Goal: Task Accomplishment & Management: Complete application form

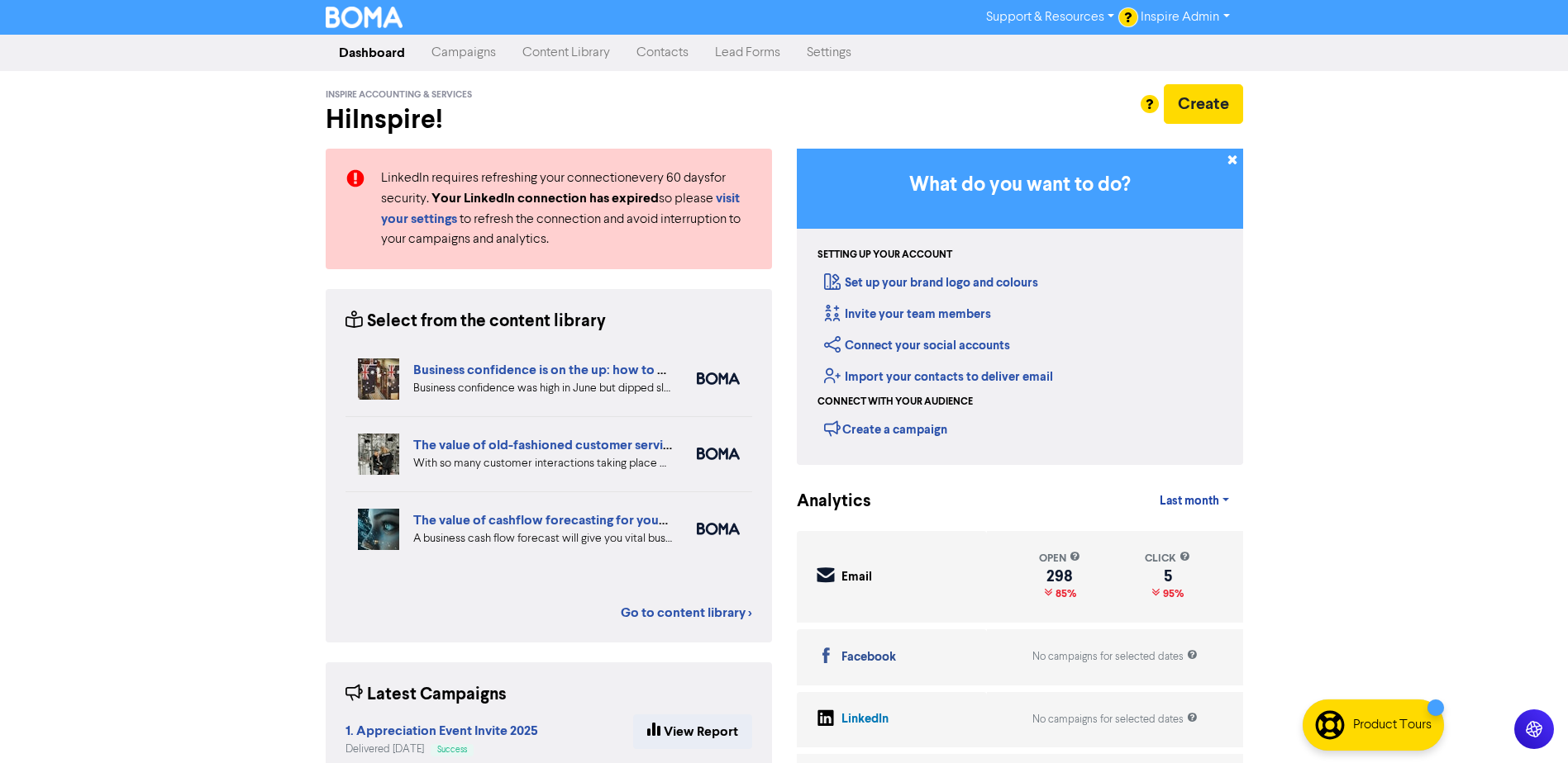
click at [1327, 184] on div at bounding box center [784, 381] width 1568 height 763
click at [577, 53] on link "Content Library" at bounding box center [566, 53] width 114 height 33
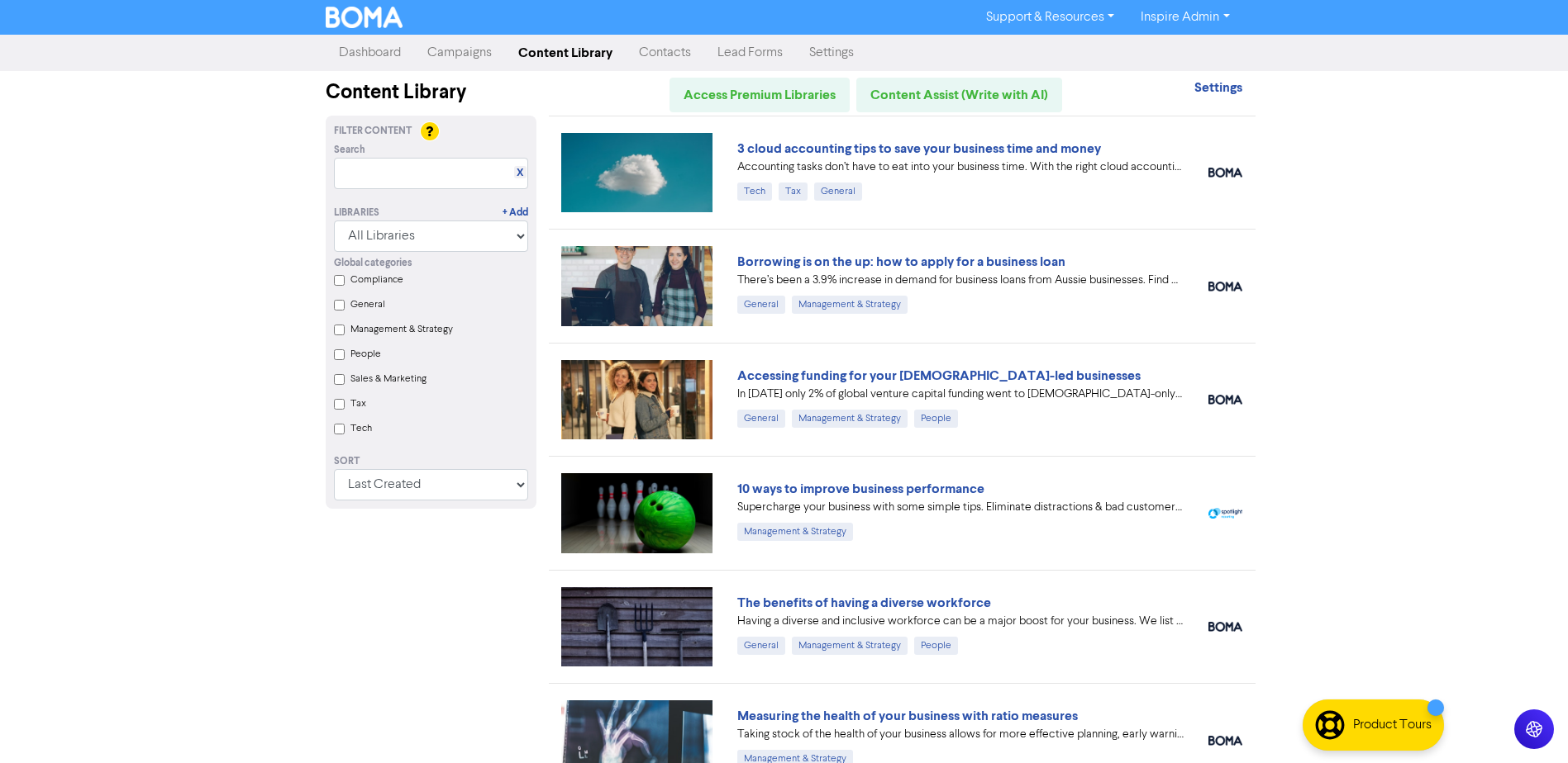
click at [398, 57] on link "Dashboard" at bounding box center [370, 53] width 88 height 33
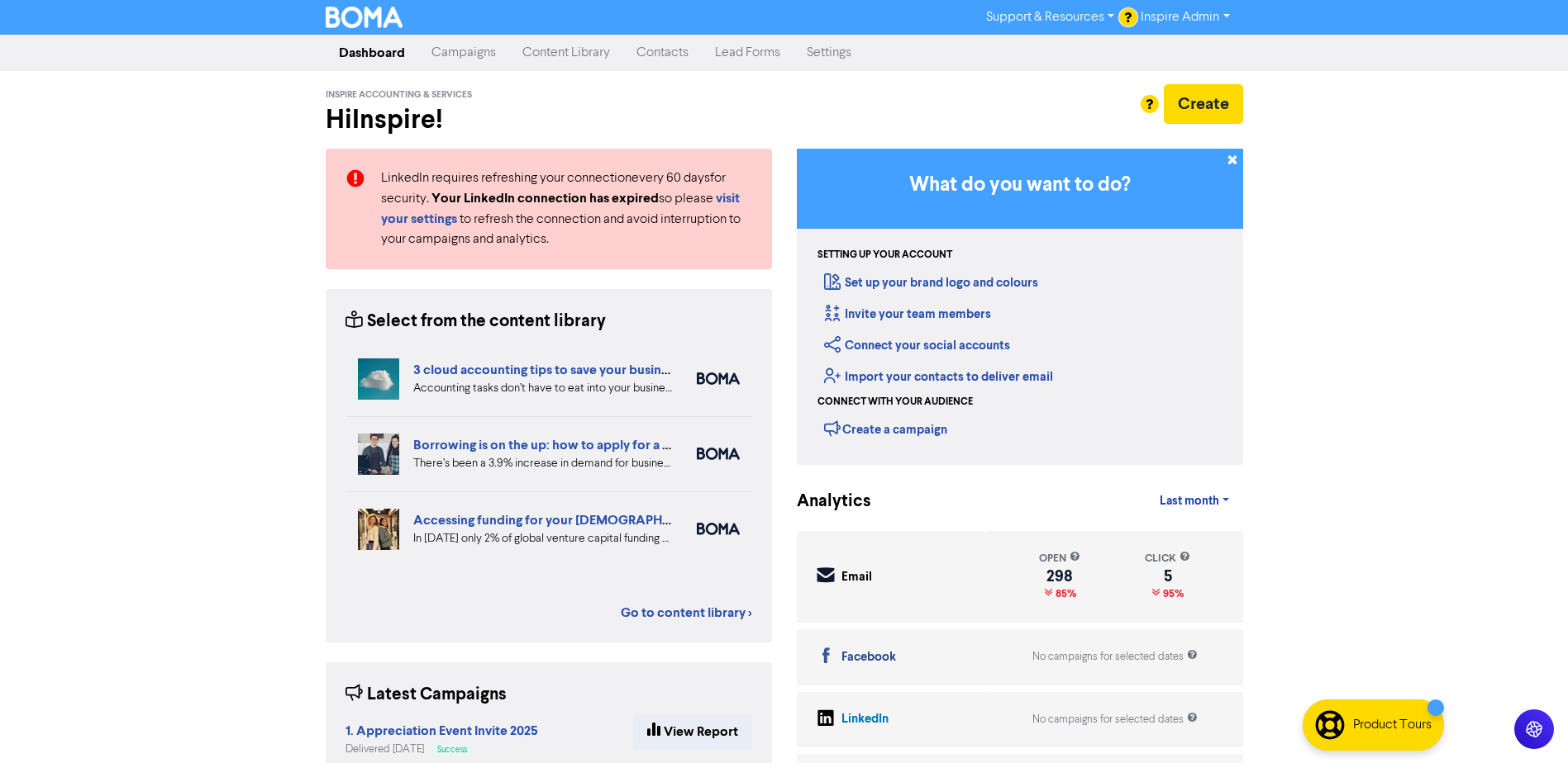
click at [665, 58] on link "Contacts" at bounding box center [662, 53] width 78 height 33
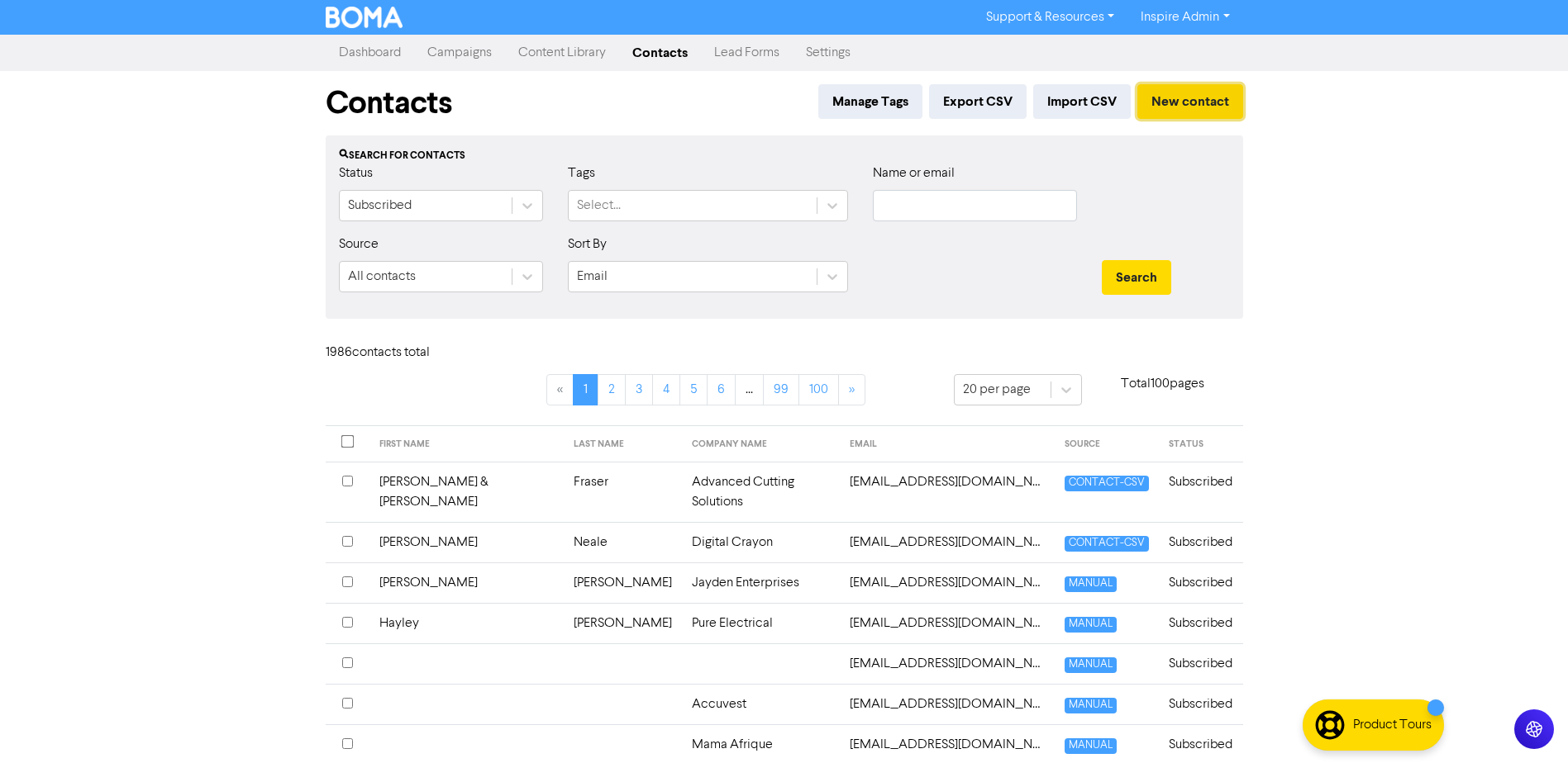
click at [1186, 112] on button "New contact" at bounding box center [1190, 102] width 105 height 35
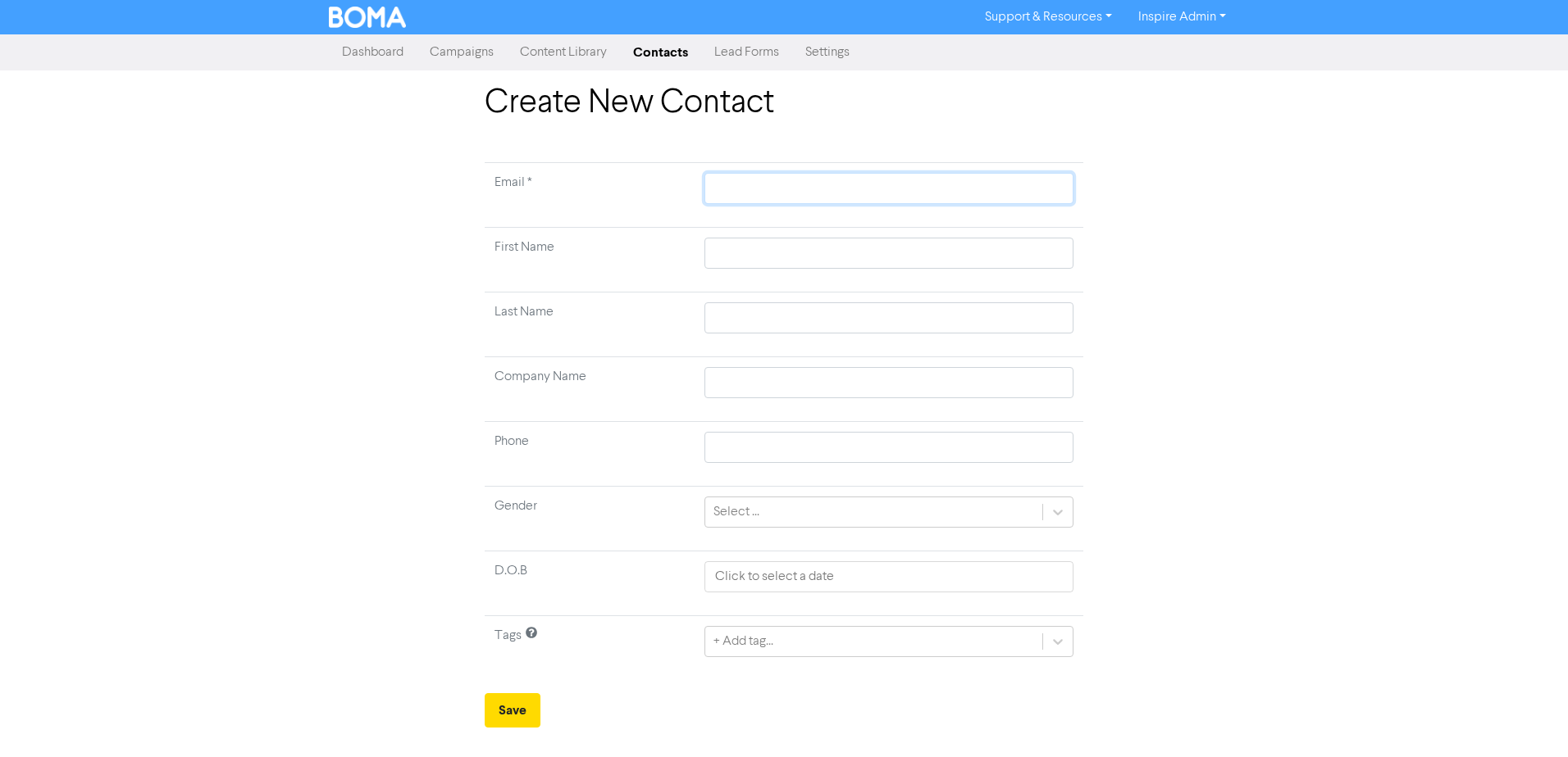
click at [807, 177] on input "text" at bounding box center [888, 188] width 369 height 31
type input "S"
type input "Se"
type input "[PERSON_NAME]"
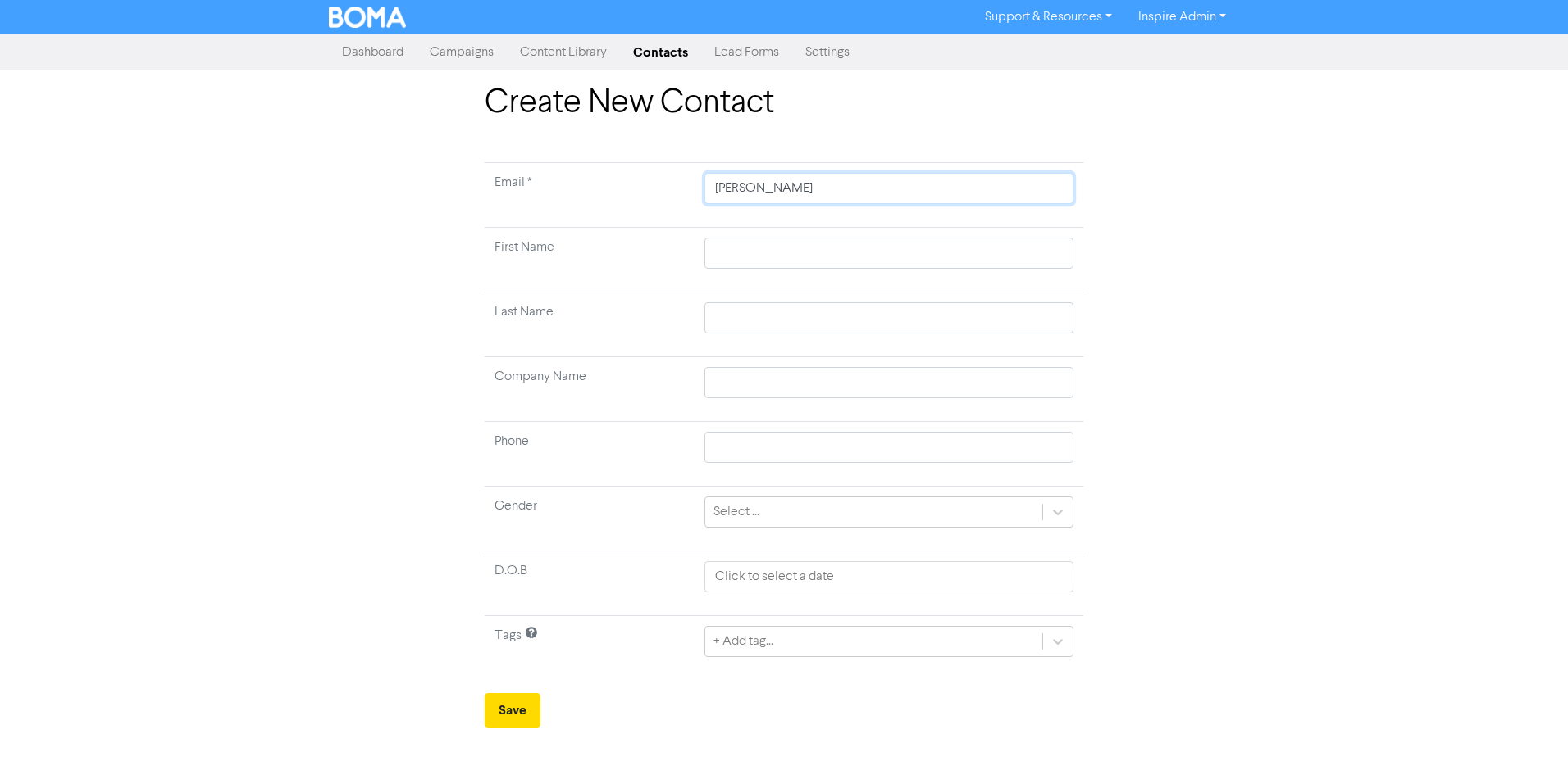
type input "[PERSON_NAME]"
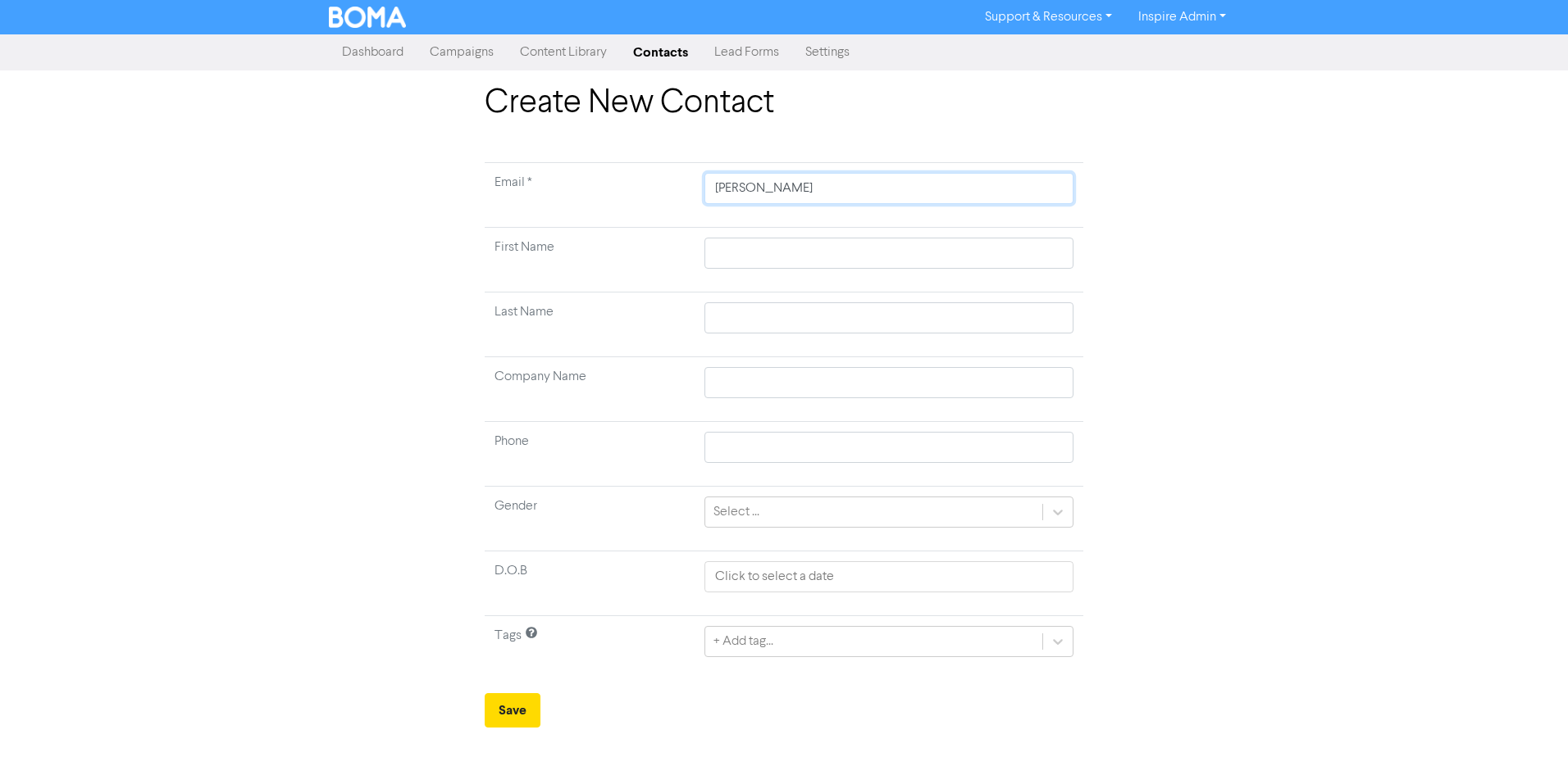
type input "[PERSON_NAME]"
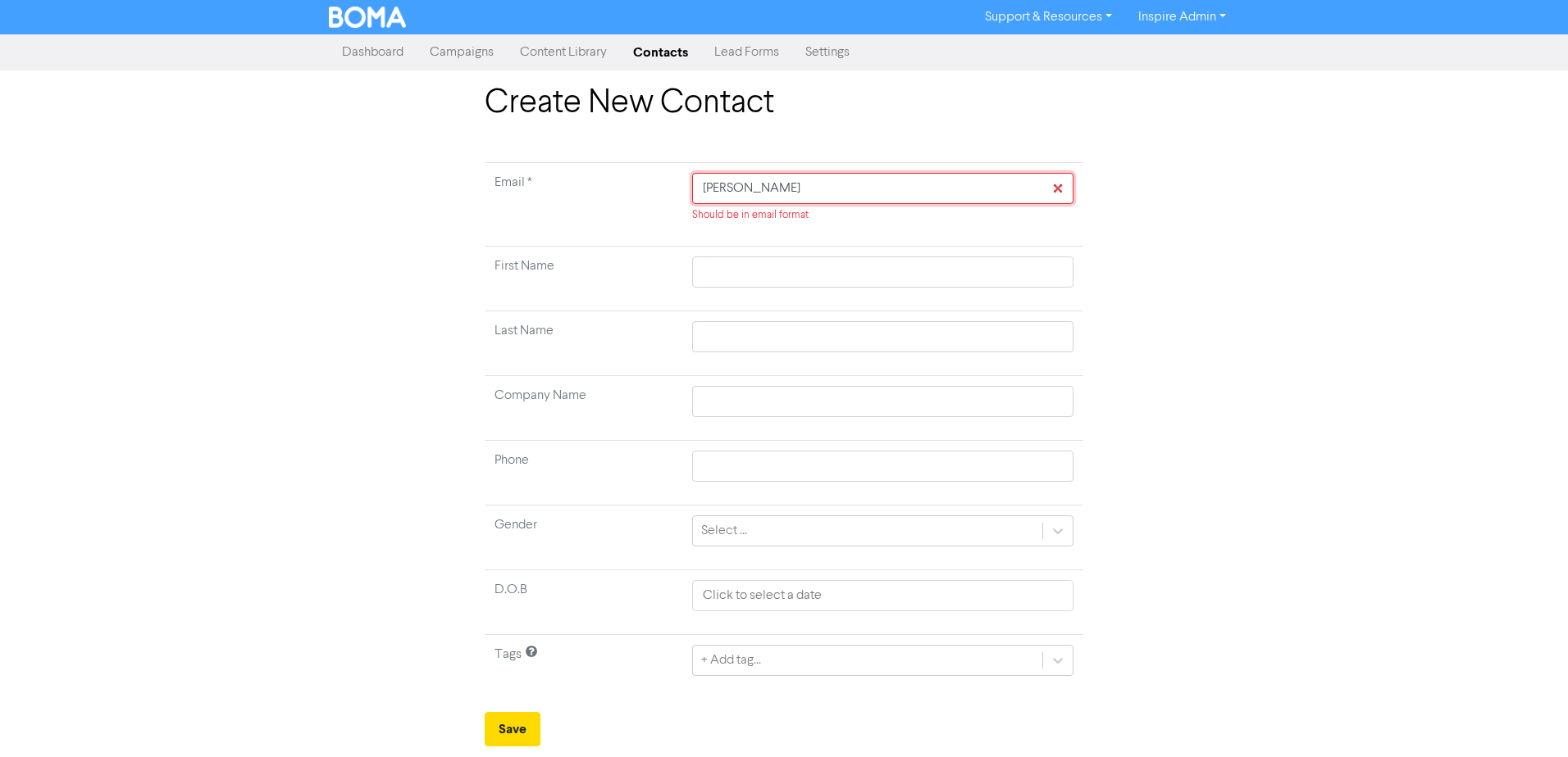
click at [817, 193] on input "[PERSON_NAME]" at bounding box center [883, 188] width 381 height 31
paste input "[PERSON_NAME]"
type input "[PERSON_NAME] [PERSON_NAME]"
click at [754, 275] on input "text" at bounding box center [883, 272] width 381 height 31
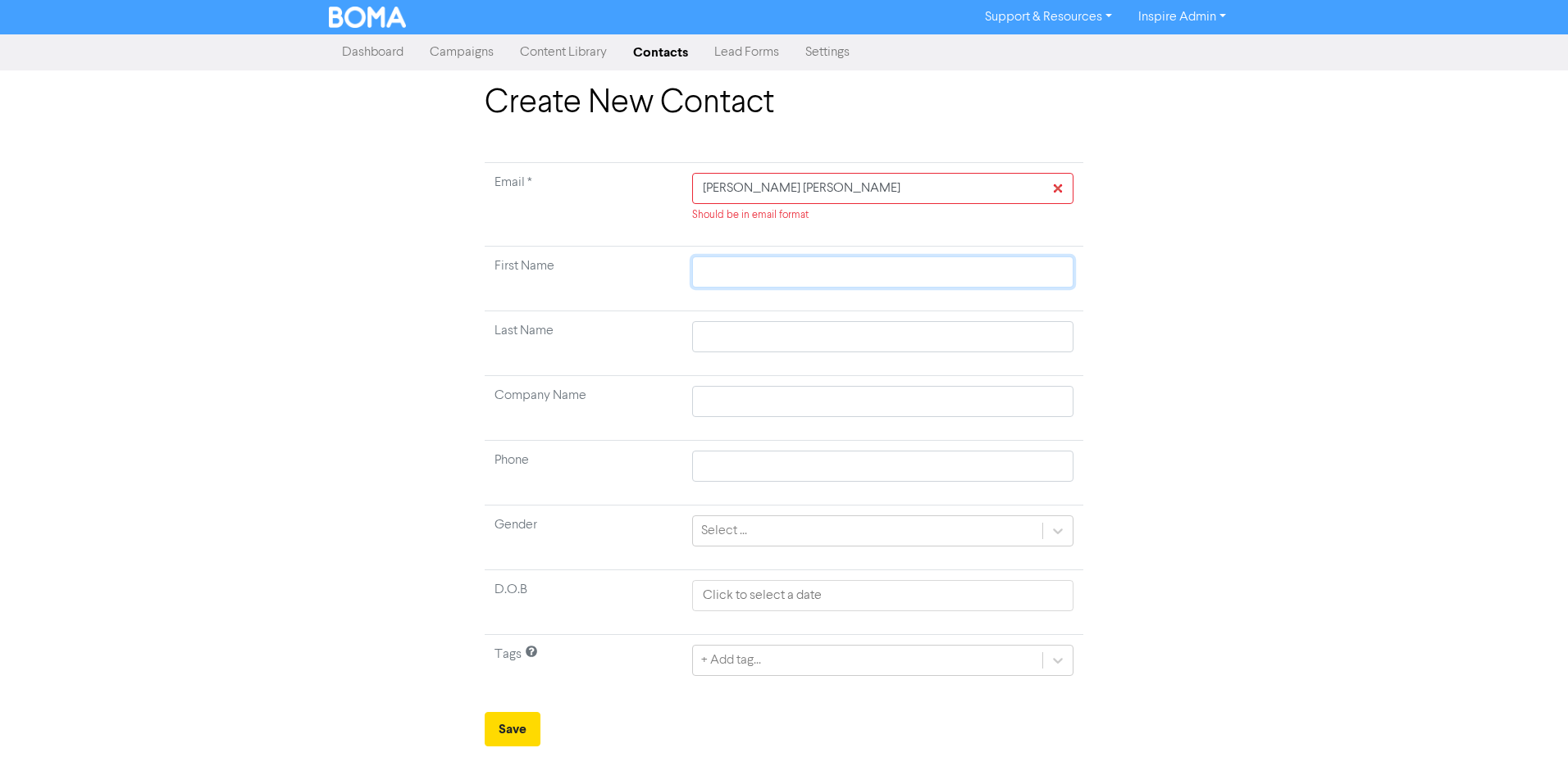
paste input "[PERSON_NAME] [PERSON_NAME]"
type input "[PERSON_NAME] [PERSON_NAME]"
drag, startPoint x: 759, startPoint y: 276, endPoint x: 911, endPoint y: 273, distance: 152.0
click at [911, 273] on input "[PERSON_NAME] [PERSON_NAME]" at bounding box center [883, 272] width 381 height 31
type input "[PERSON_NAME]"
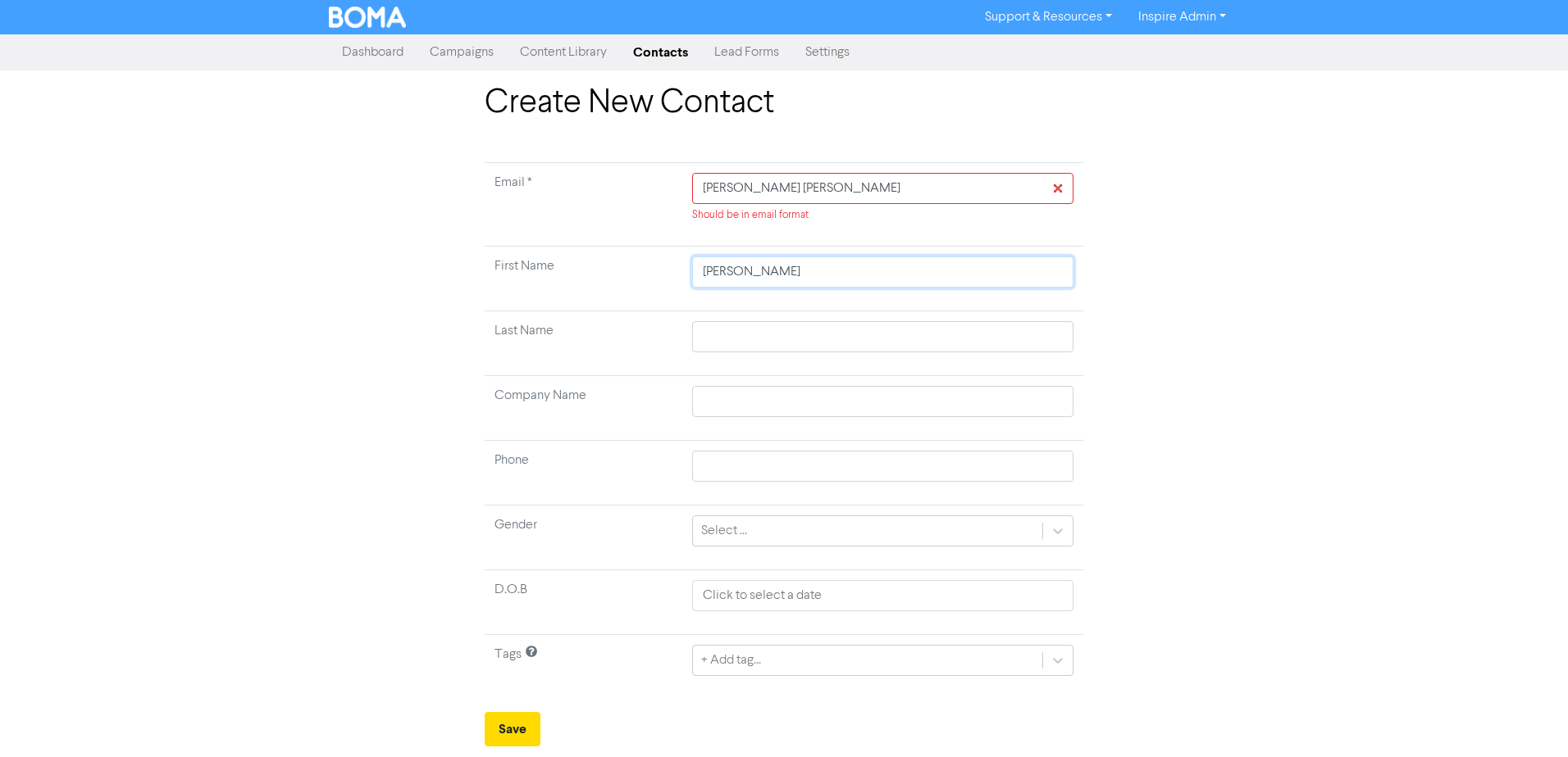
type input "[PERSON_NAME]"
type input "W"
type input "Wi"
type input "Wil"
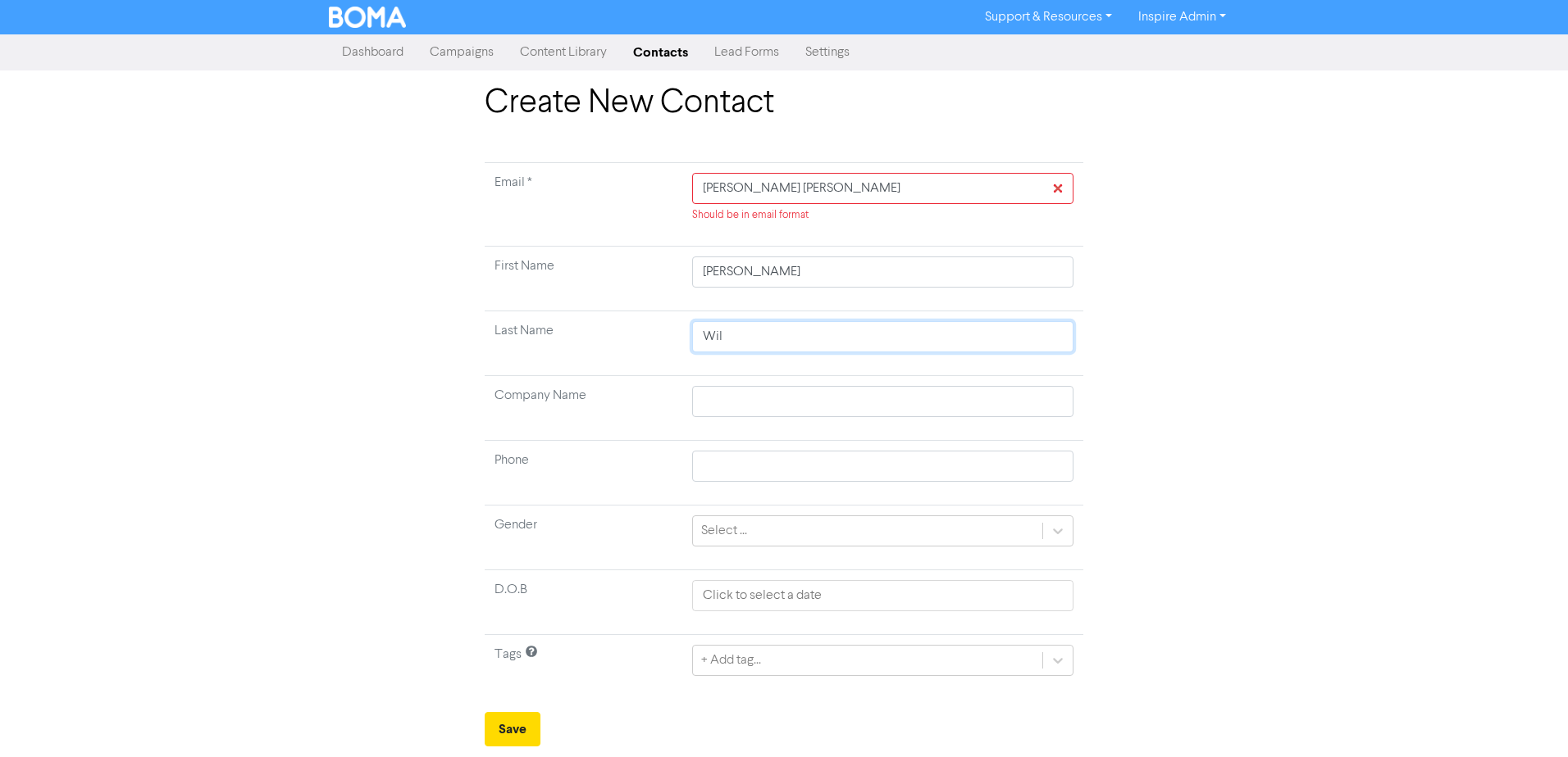
type input "Wils"
type input "Wilso"
type input "[PERSON_NAME]"
click at [793, 189] on input "[PERSON_NAME] [PERSON_NAME]" at bounding box center [883, 188] width 381 height 31
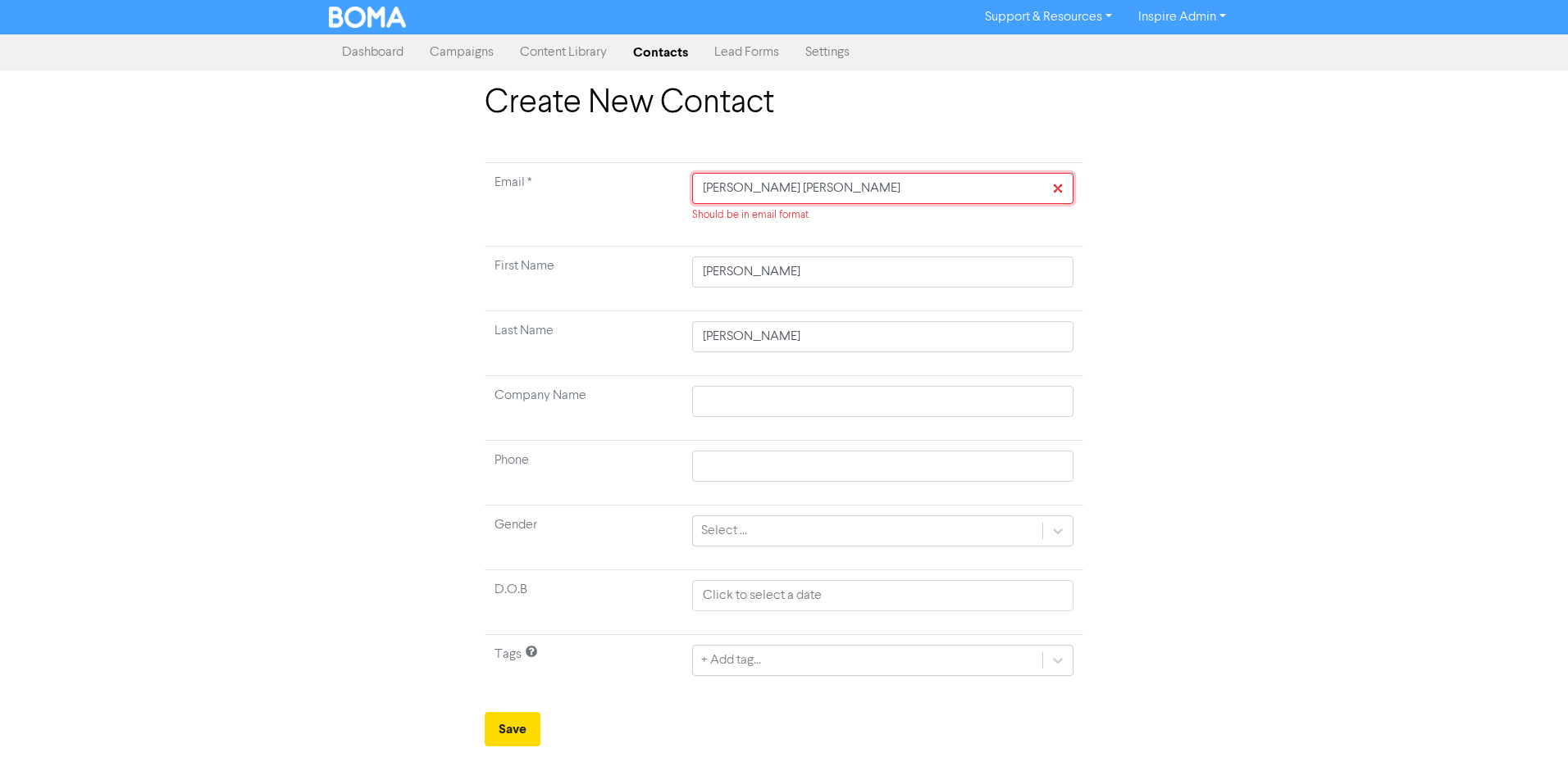
click at [740, 196] on input "[PERSON_NAME] [PERSON_NAME]" at bounding box center [883, 188] width 381 height 31
paste input "[EMAIL_ADDRESS][DOMAIN_NAME]"
type input "[EMAIL_ADDRESS][DOMAIN_NAME]"
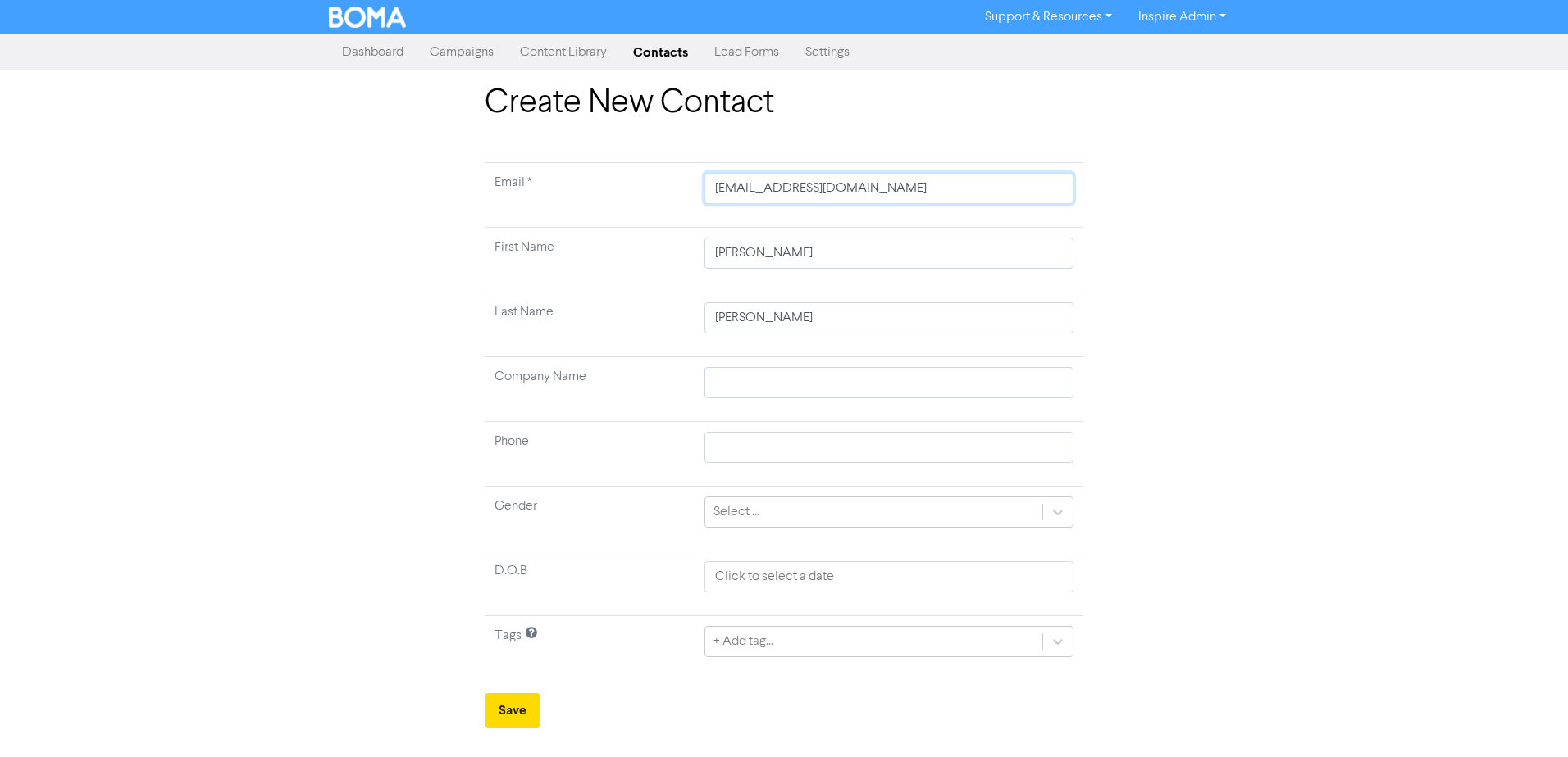
type input "[EMAIL_ADDRESS][DOMAIN_NAME]"
click at [660, 382] on td "Company Name" at bounding box center [589, 389] width 210 height 64
click at [758, 390] on input "text" at bounding box center [888, 382] width 369 height 31
type input "S"
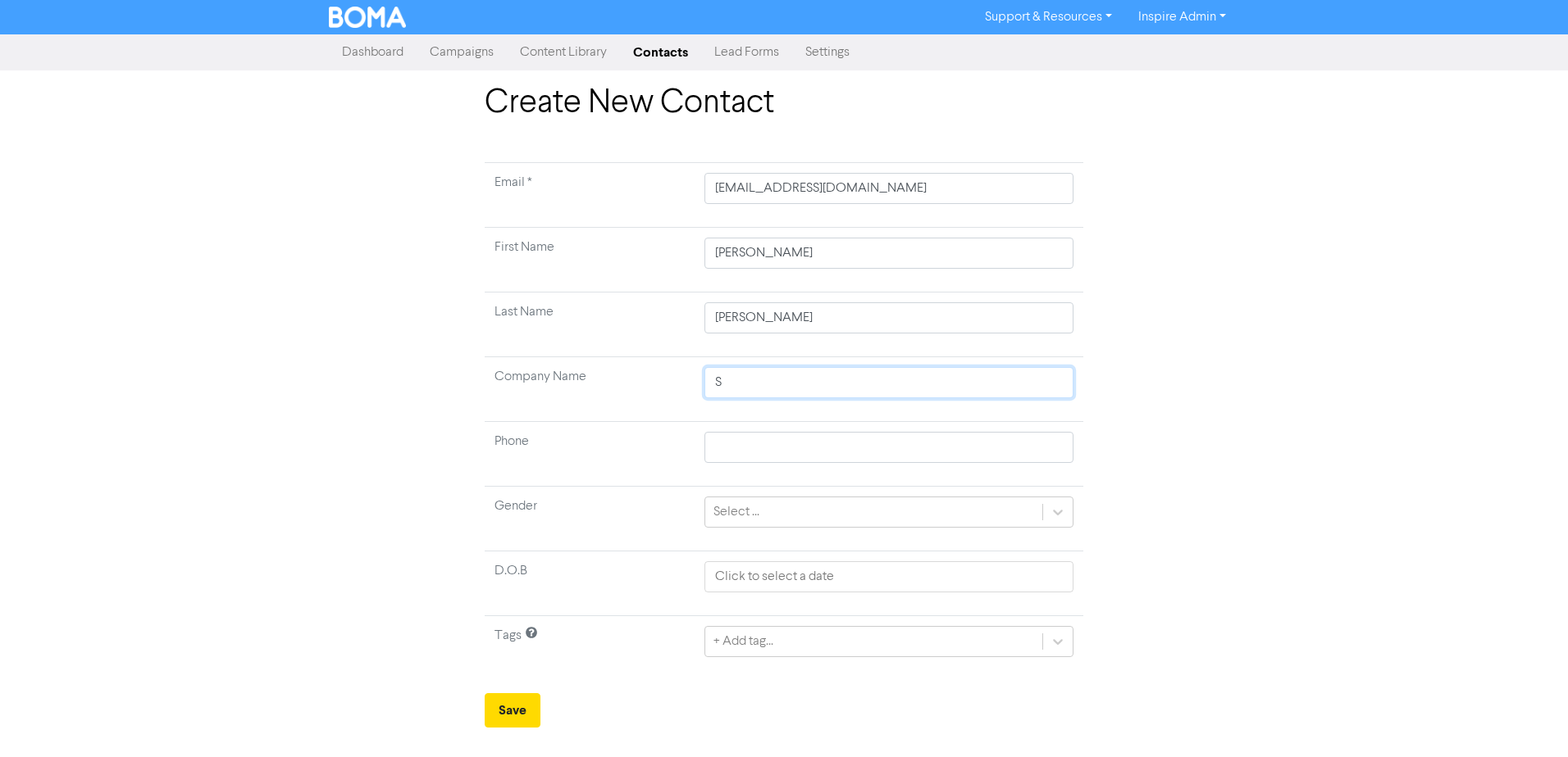
type input "S &"
type input "S & K"
type input "S & K W"
type input "S & K Wi"
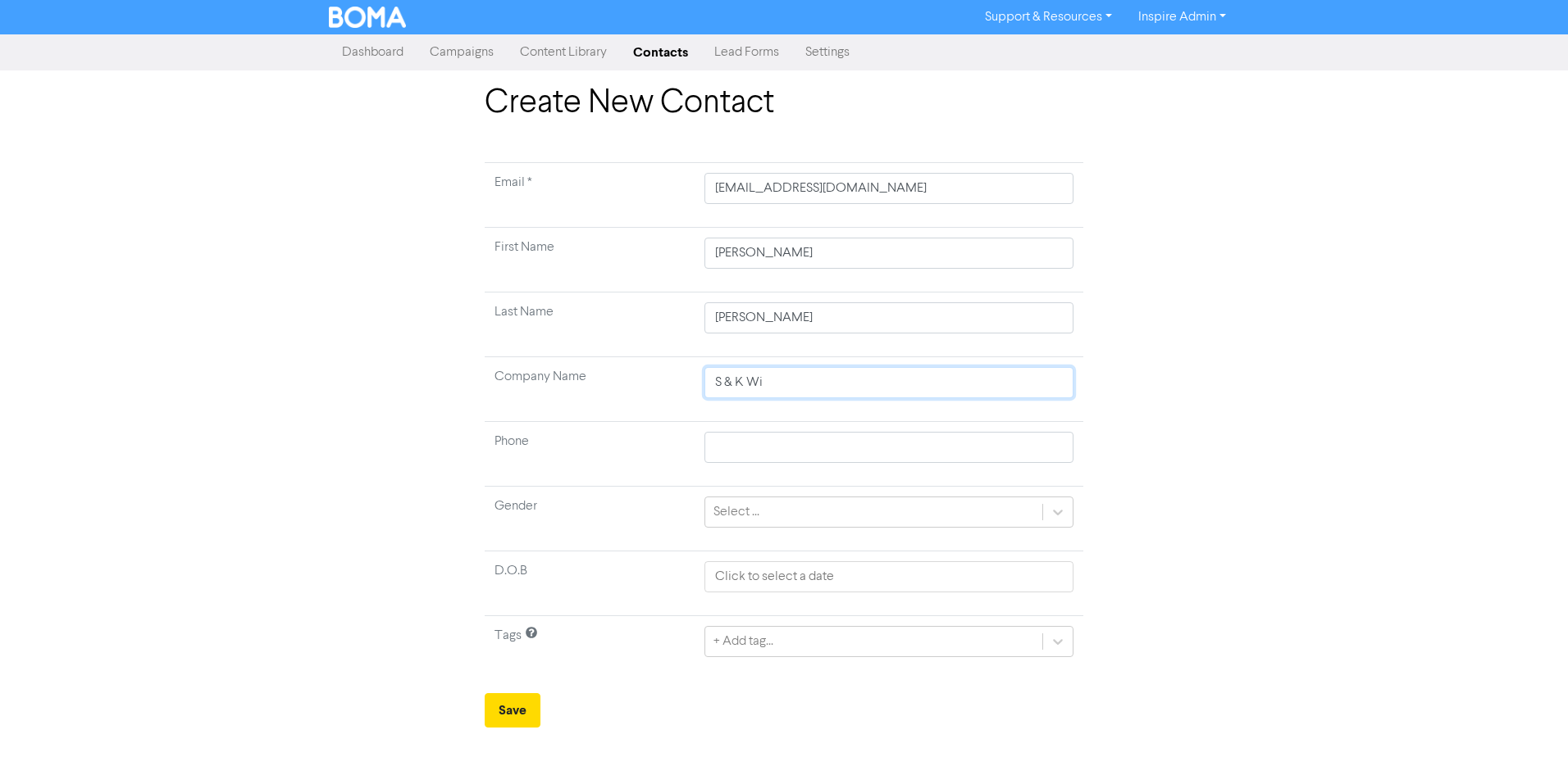
type input "S & K Wil"
type input "S & K Wils"
type input "S & [PERSON_NAME]"
type input "S & K [PERSON_NAME] F"
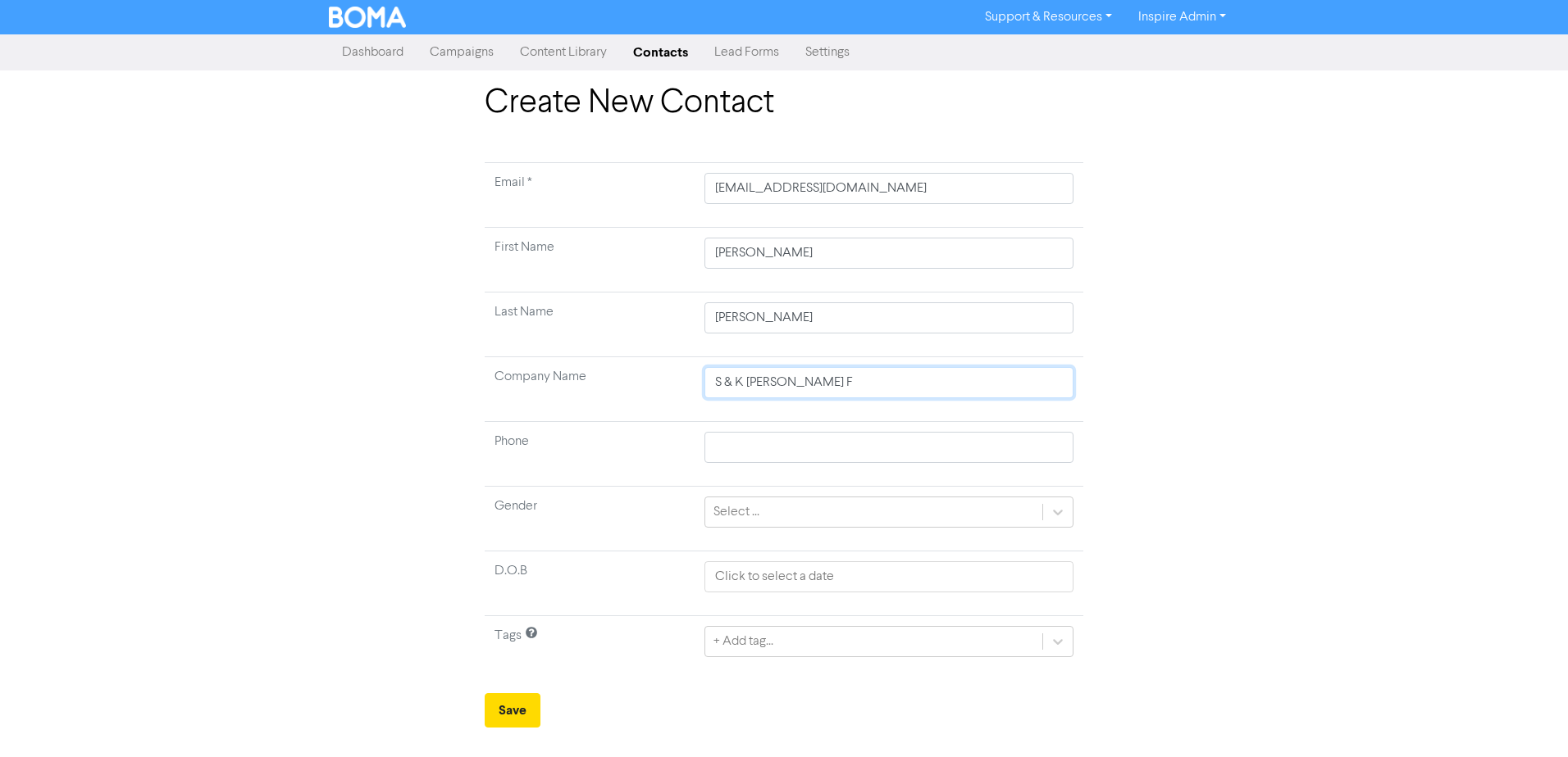
type input "S & K [PERSON_NAME]"
type input "S & K [PERSON_NAME] Fam"
type input "S & K [PERSON_NAME] Fami"
type input "S & K [PERSON_NAME] Famil"
type input "S & [PERSON_NAME] Family"
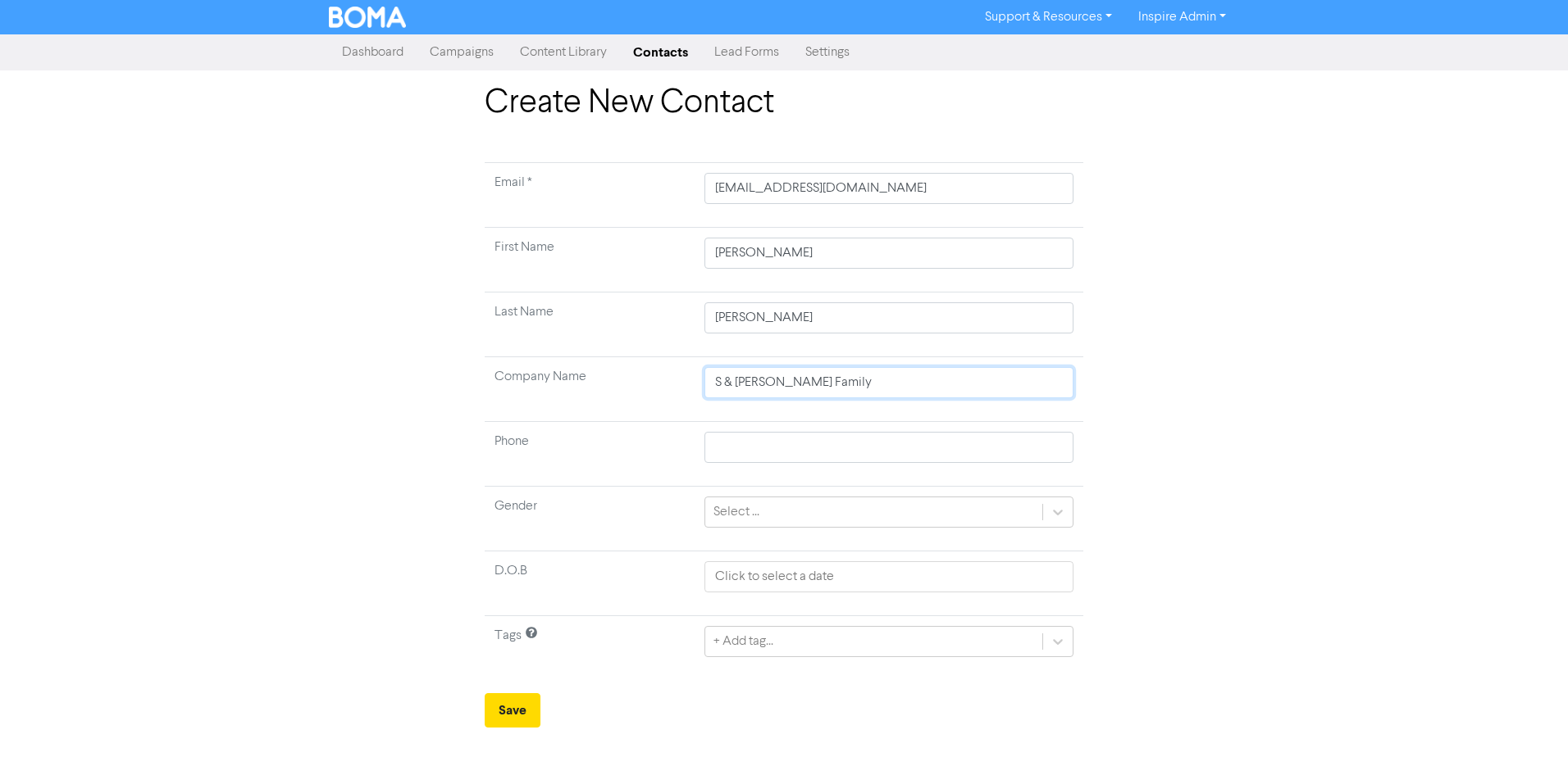
type input "S & [PERSON_NAME] Family"
type input "S & [PERSON_NAME] Family T"
type input "S & [PERSON_NAME] Family Tr"
type input "S & [PERSON_NAME] Family Tru"
type input "S & [PERSON_NAME] Family Trus"
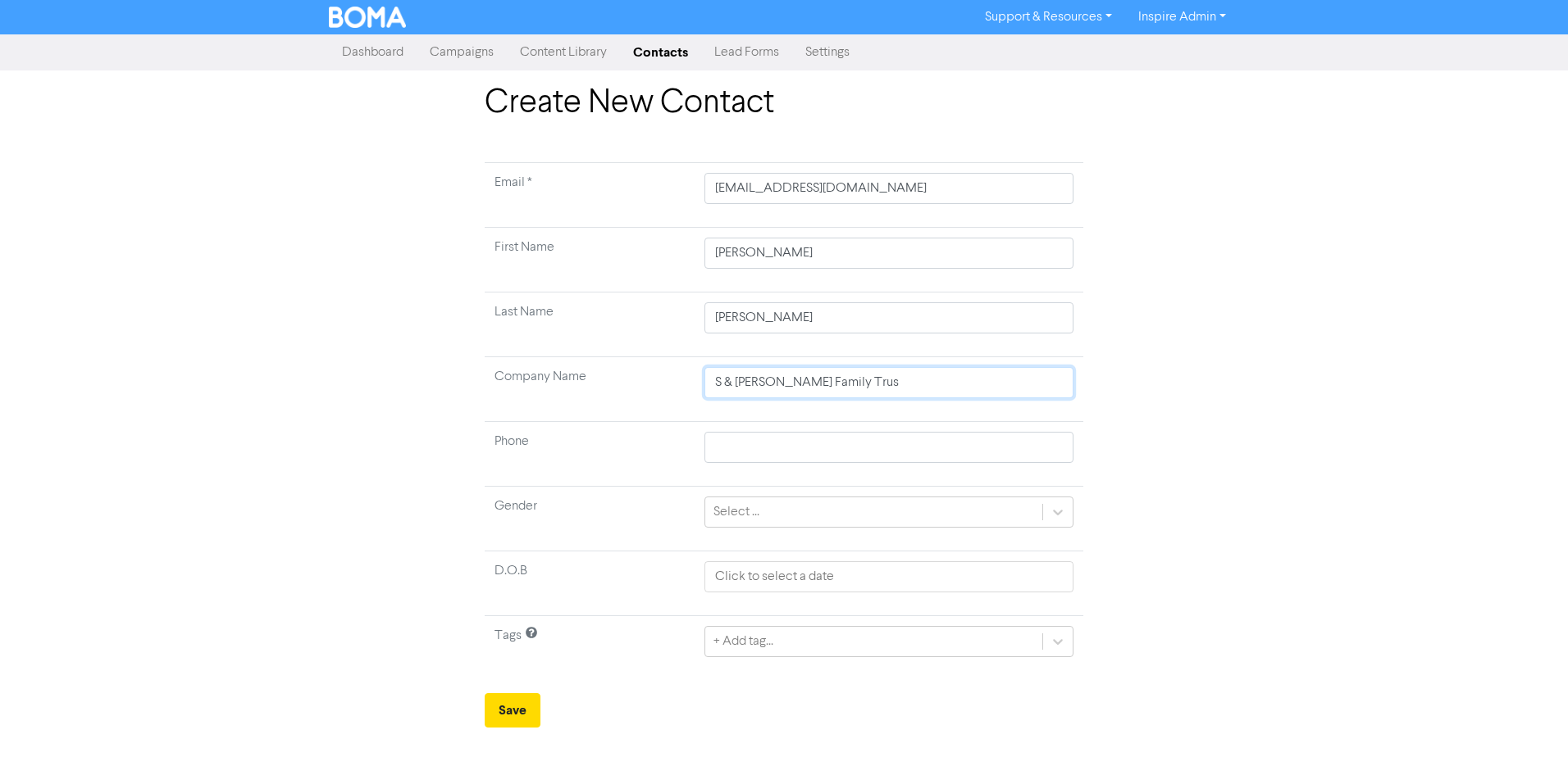
type input "S & K [PERSON_NAME] Family Trust"
click at [770, 435] on input "text" at bounding box center [888, 447] width 369 height 31
paste input "0749519333"
type input "0749519333"
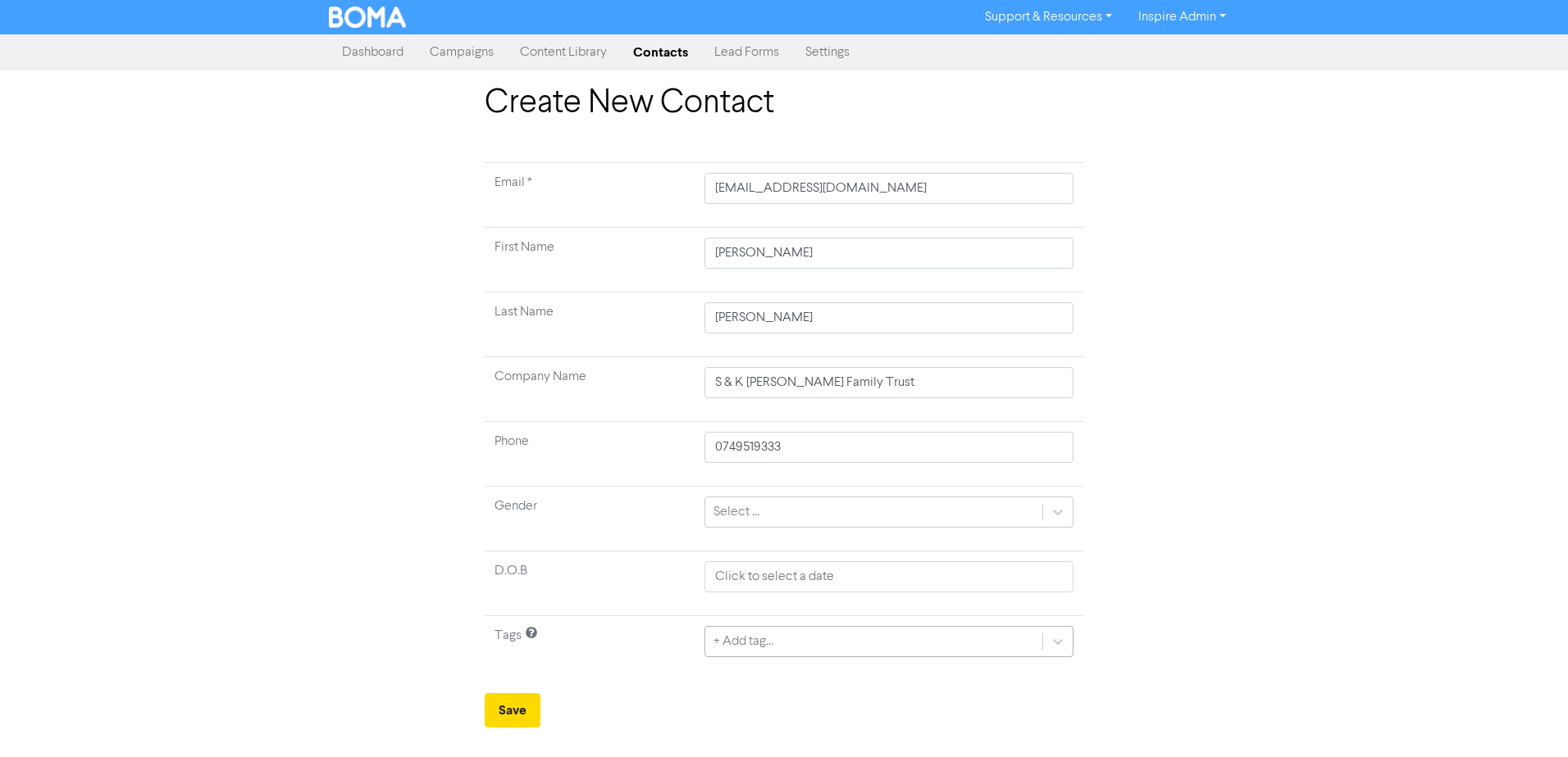
click at [737, 646] on div "+ Add tag..." at bounding box center [888, 641] width 369 height 31
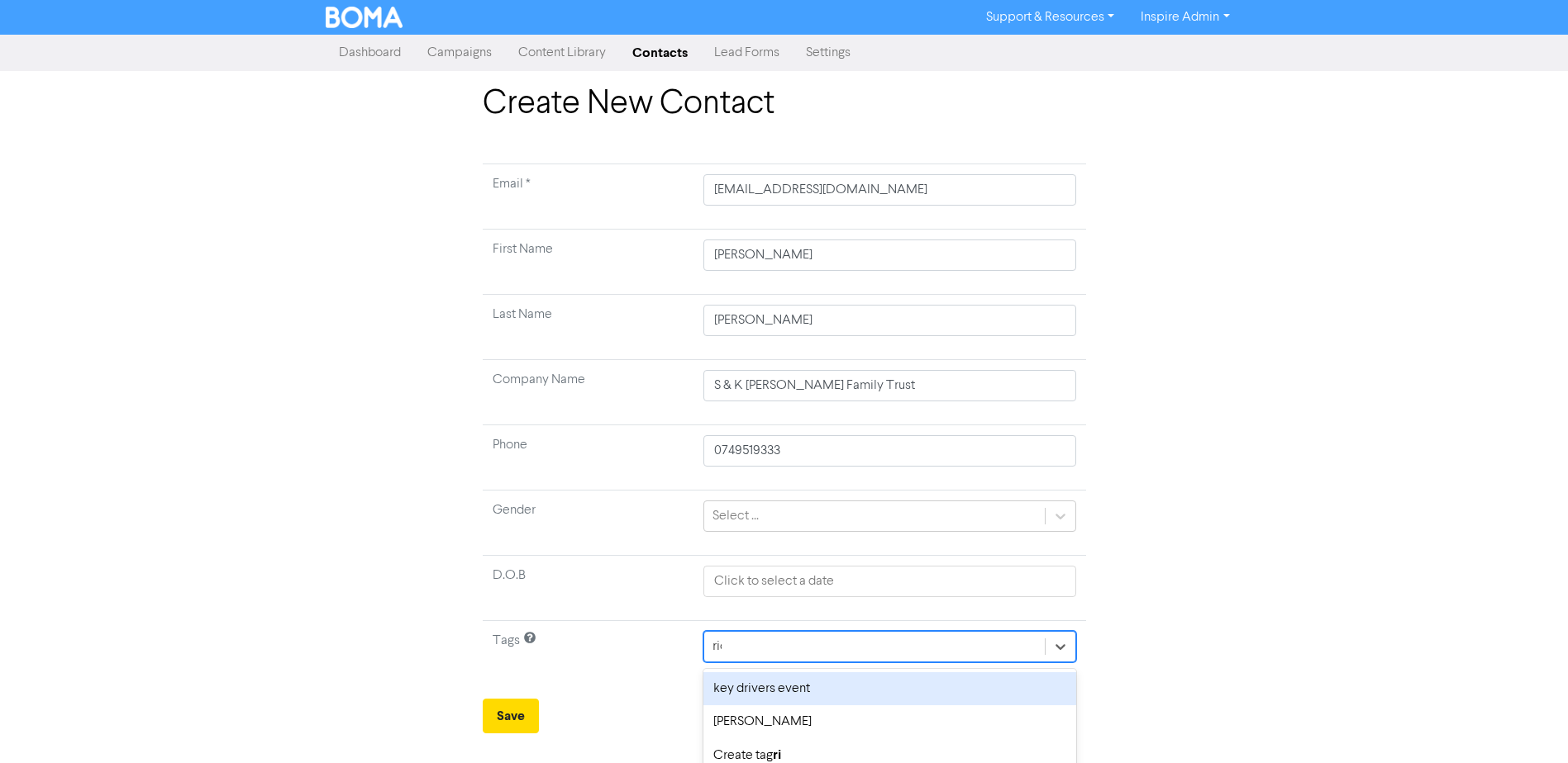
type input "rich"
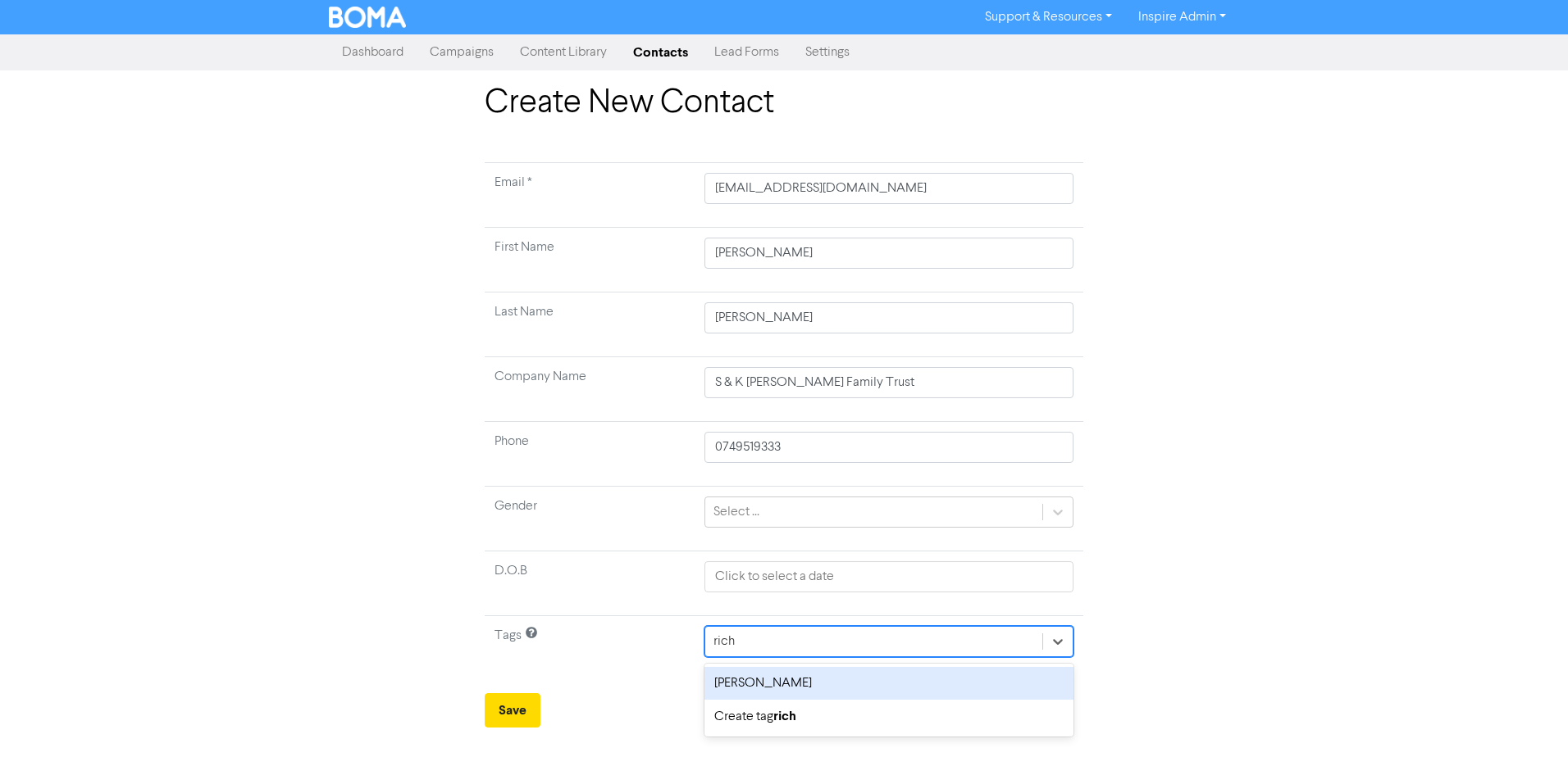
click at [789, 690] on div "[PERSON_NAME]" at bounding box center [888, 683] width 369 height 33
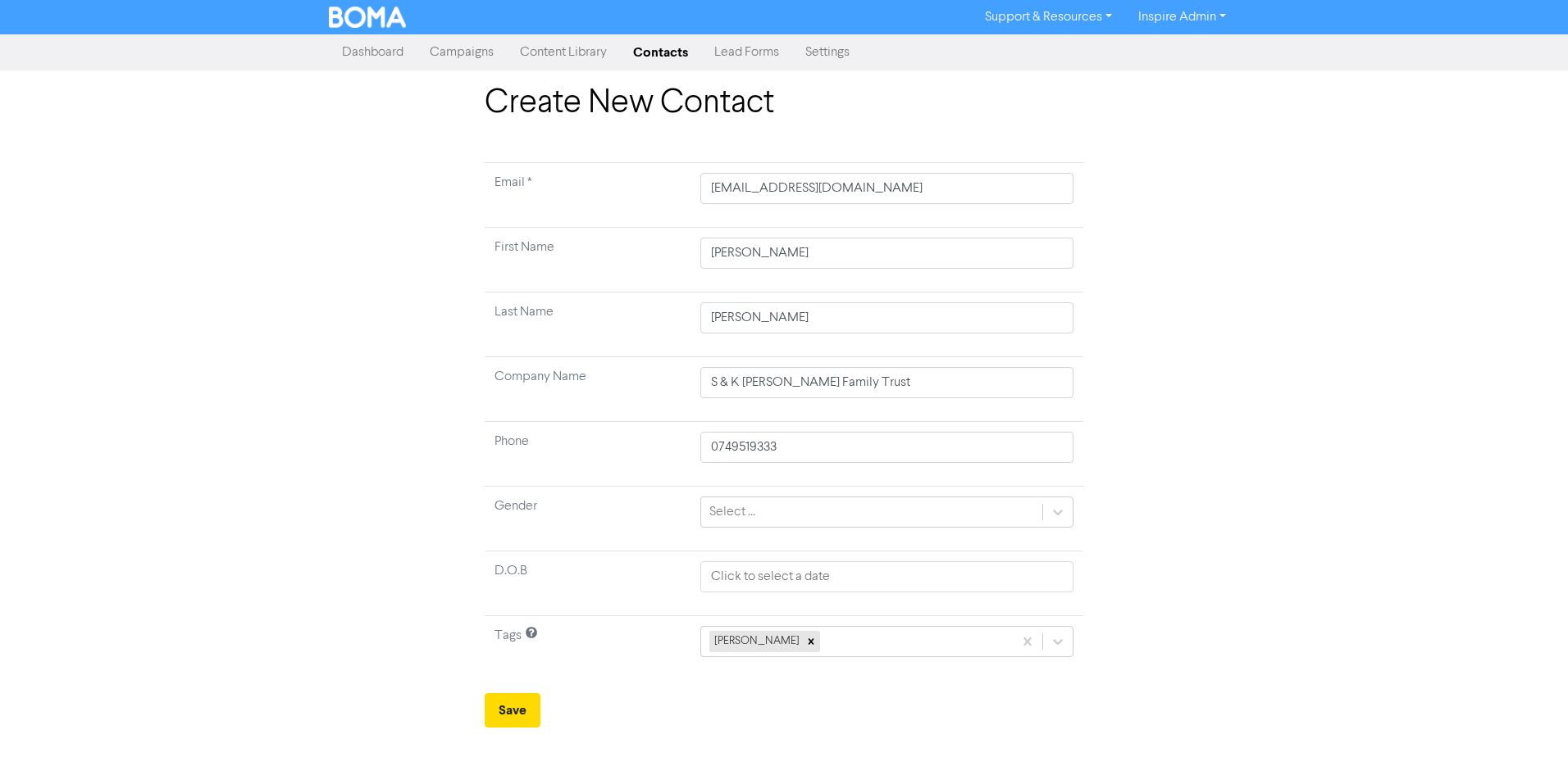
click at [843, 622] on td "[PERSON_NAME]" at bounding box center [886, 648] width 393 height 64
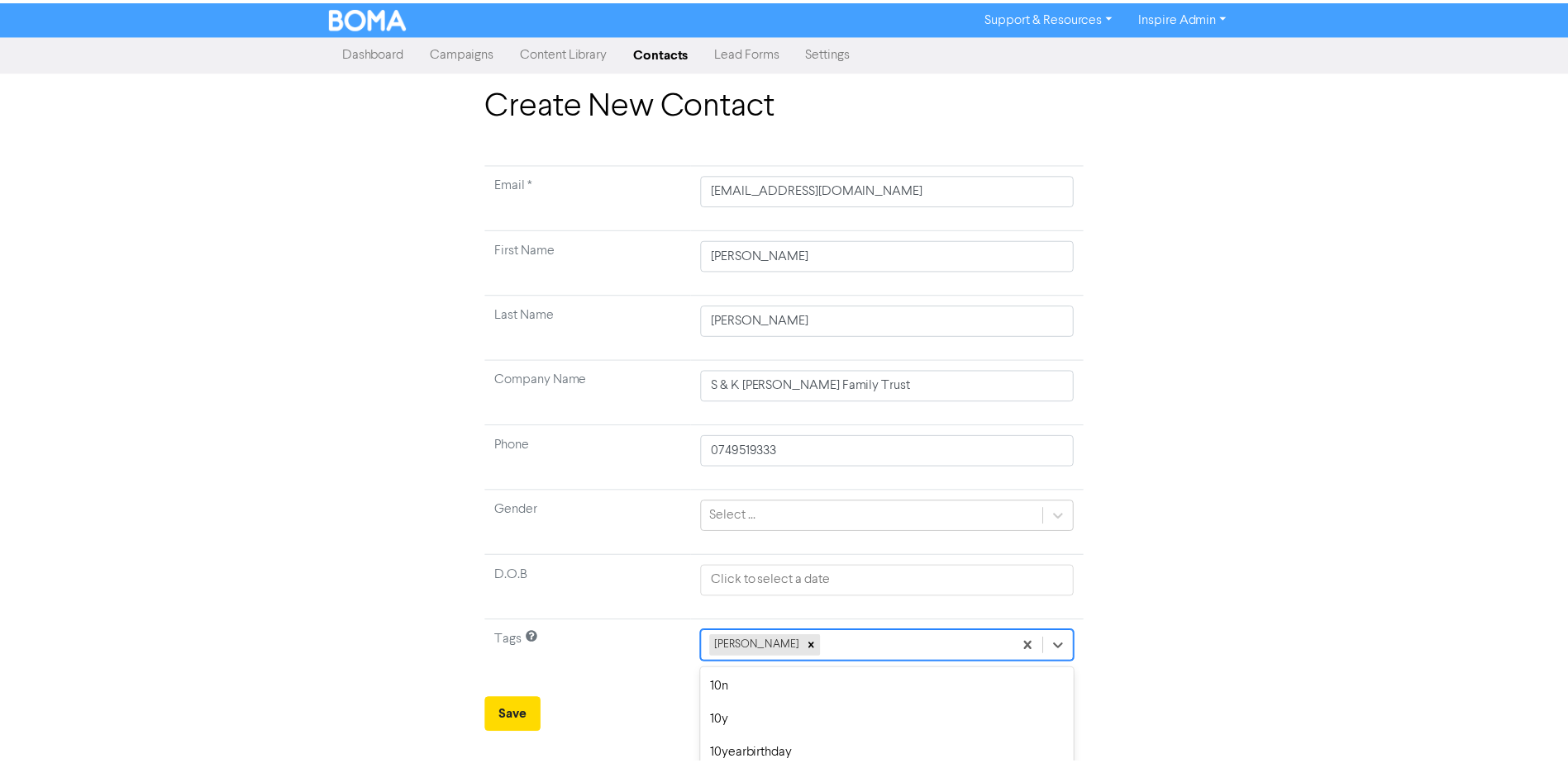
scroll to position [153, 0]
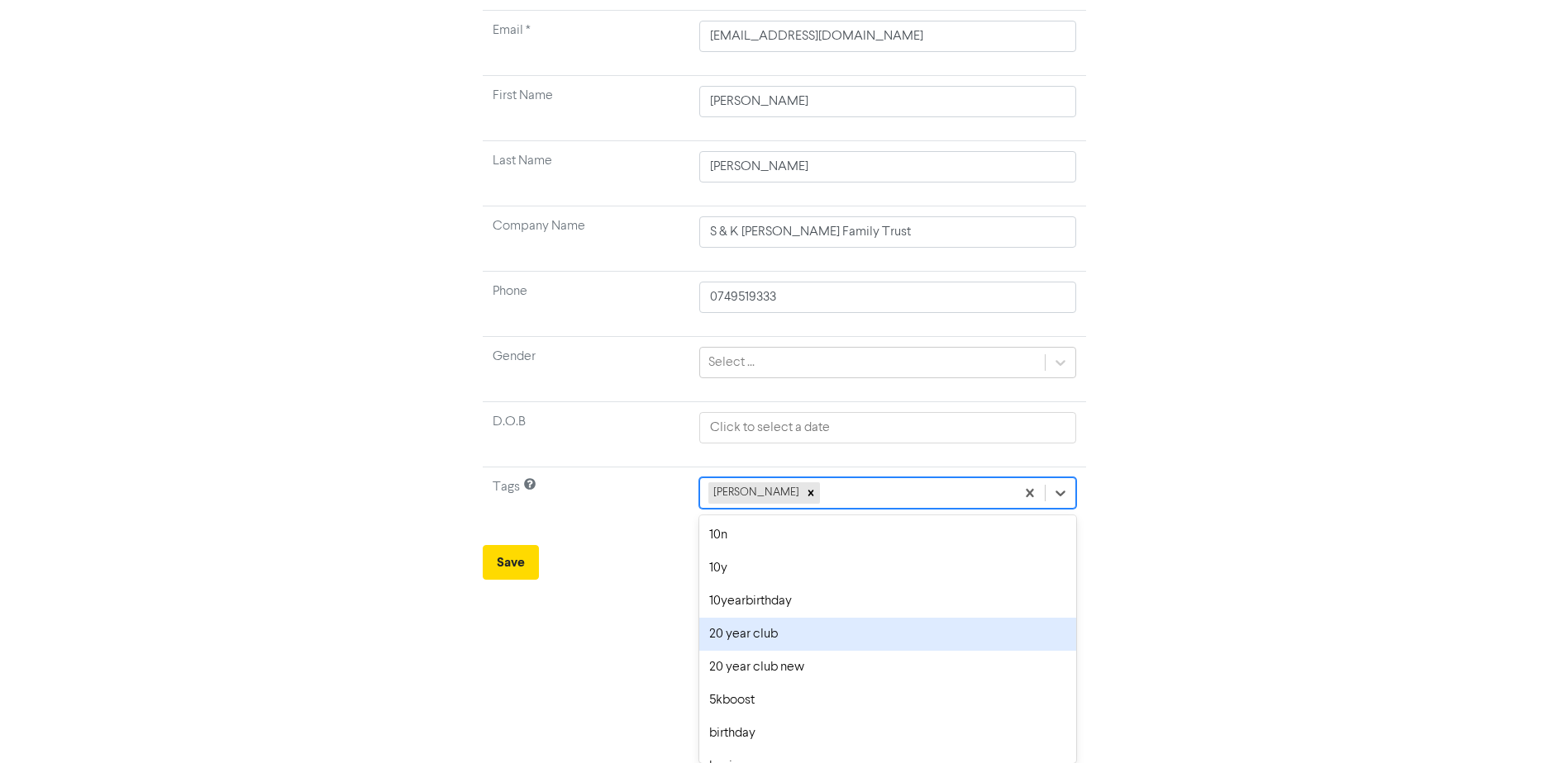
click at [855, 509] on div "option 20 year club focused, 4 of 42. 41 results available. Use Up and Down to …" at bounding box center [888, 493] width 376 height 31
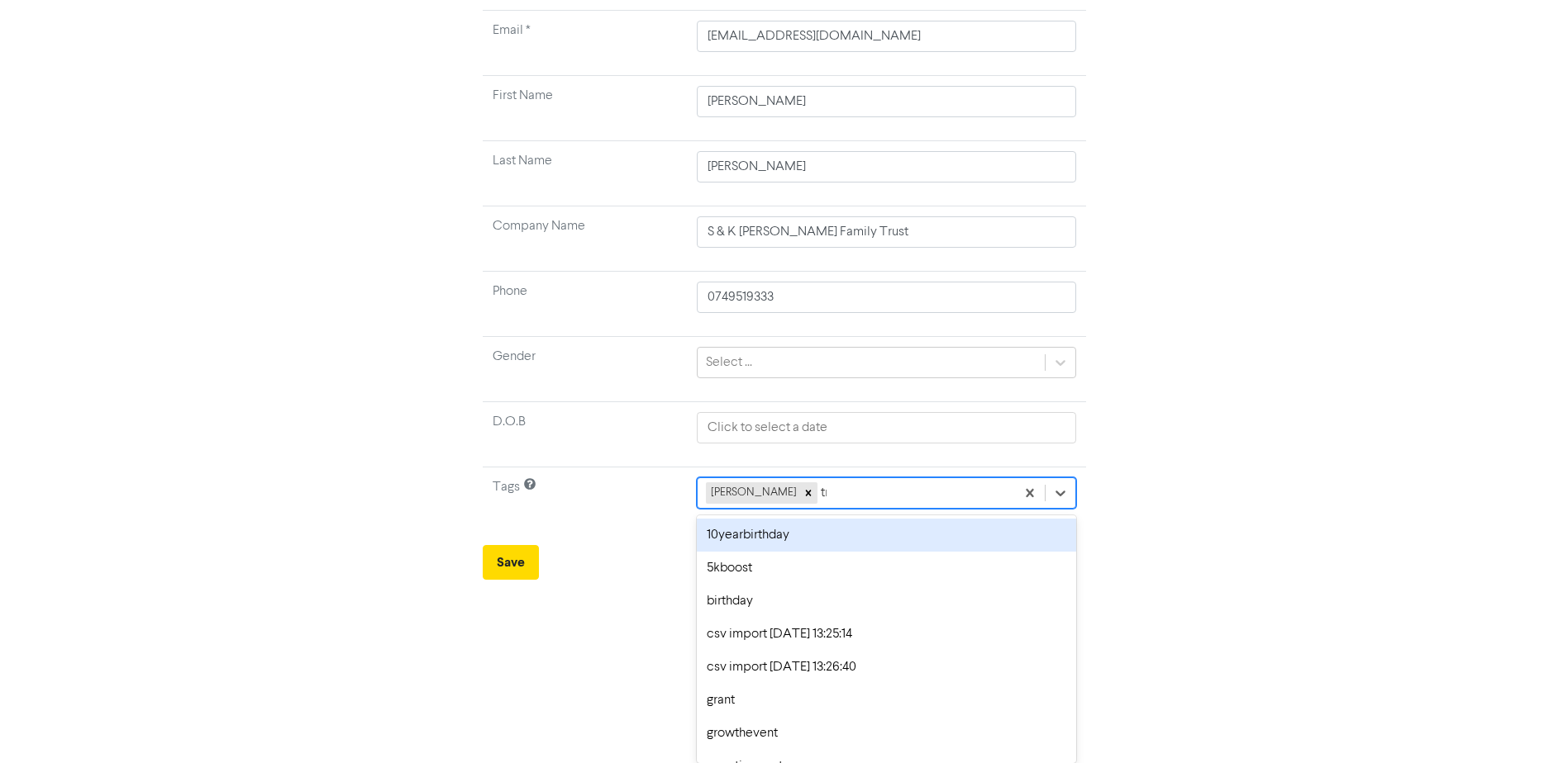
scroll to position [0, 0]
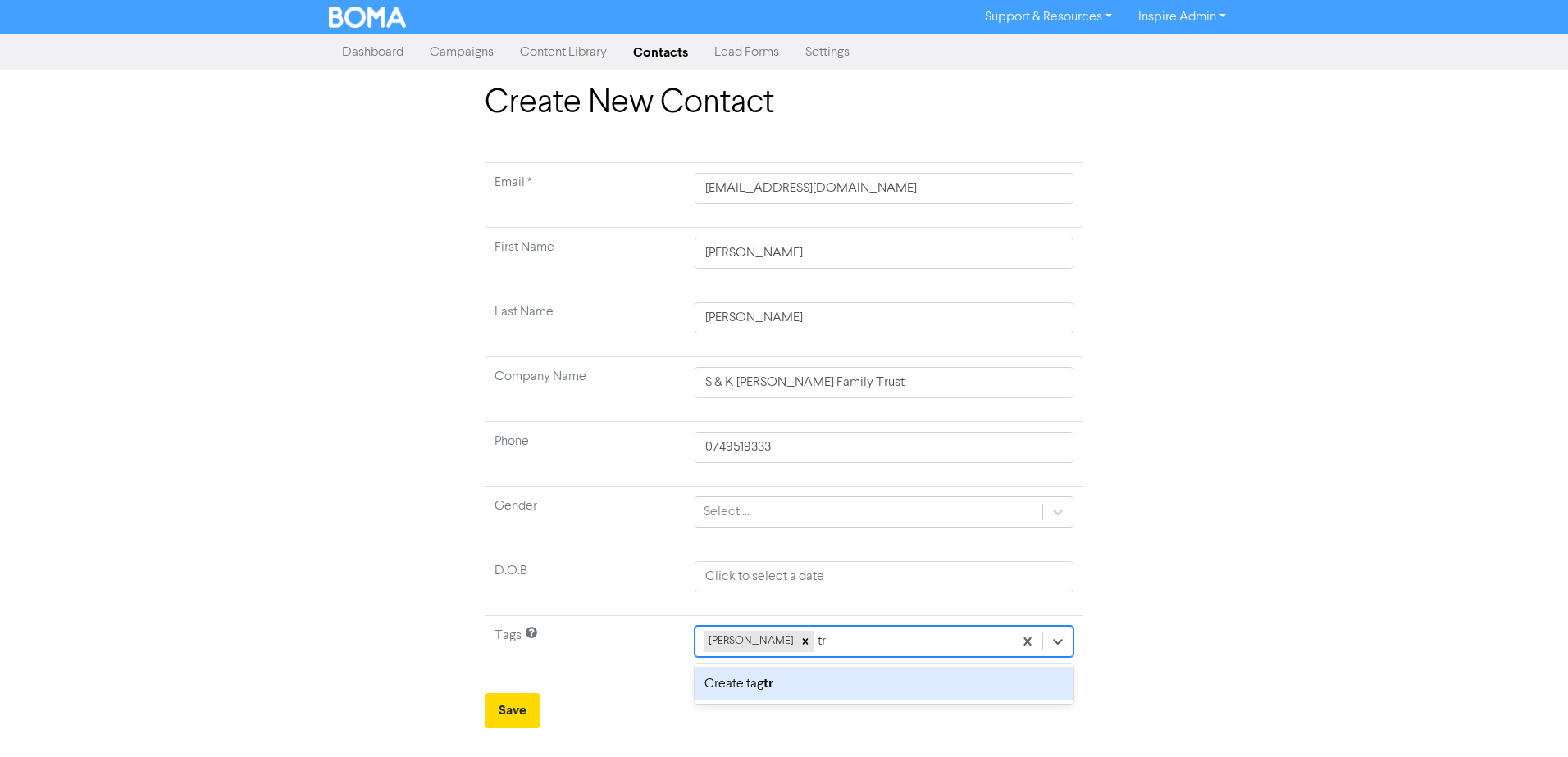
type input "t"
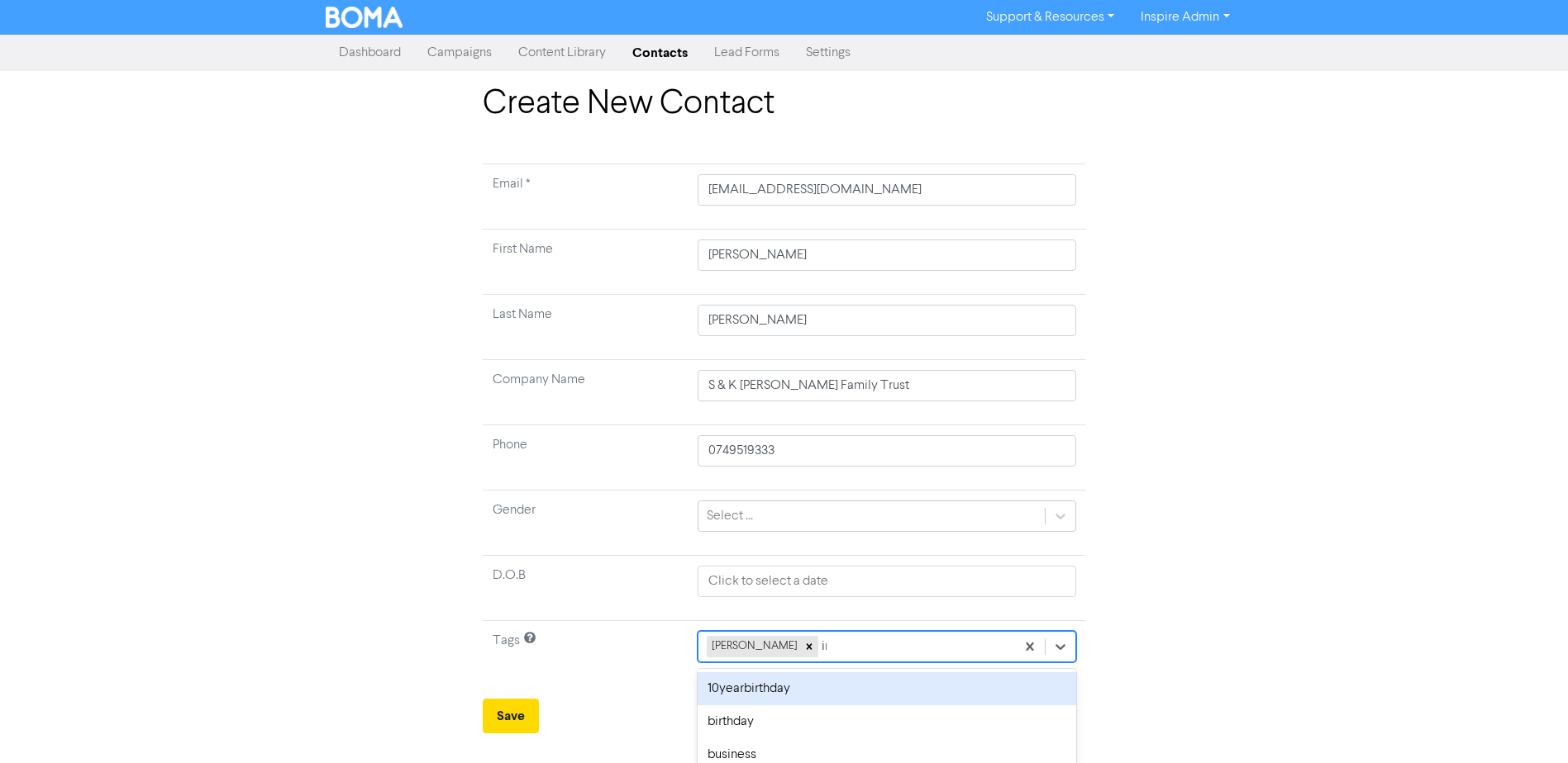
type input "ins"
click at [728, 683] on div "inspire" at bounding box center [883, 689] width 386 height 33
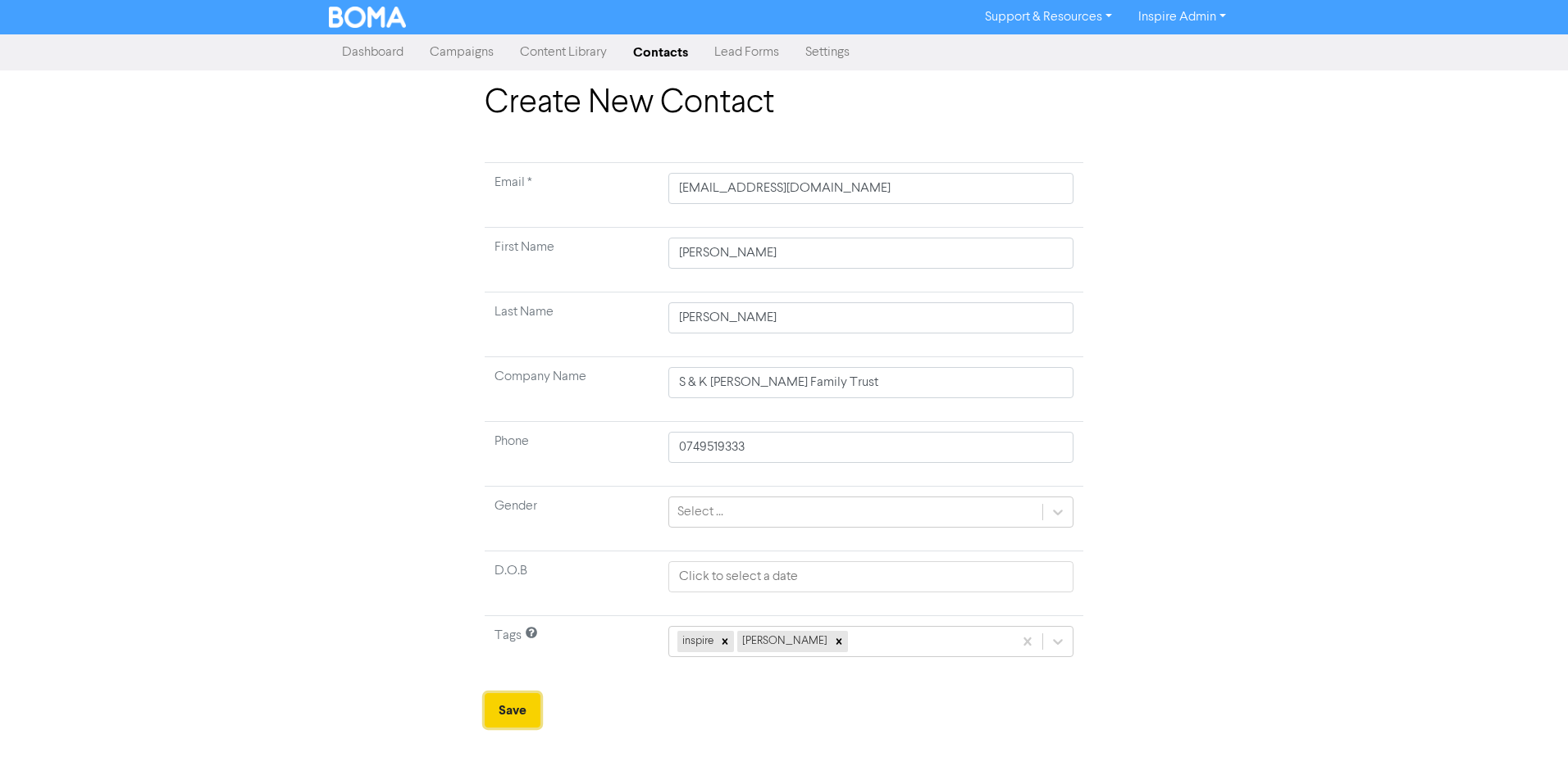
click at [526, 727] on button "Save" at bounding box center [513, 710] width 56 height 35
